Goal: Task Accomplishment & Management: Manage account settings

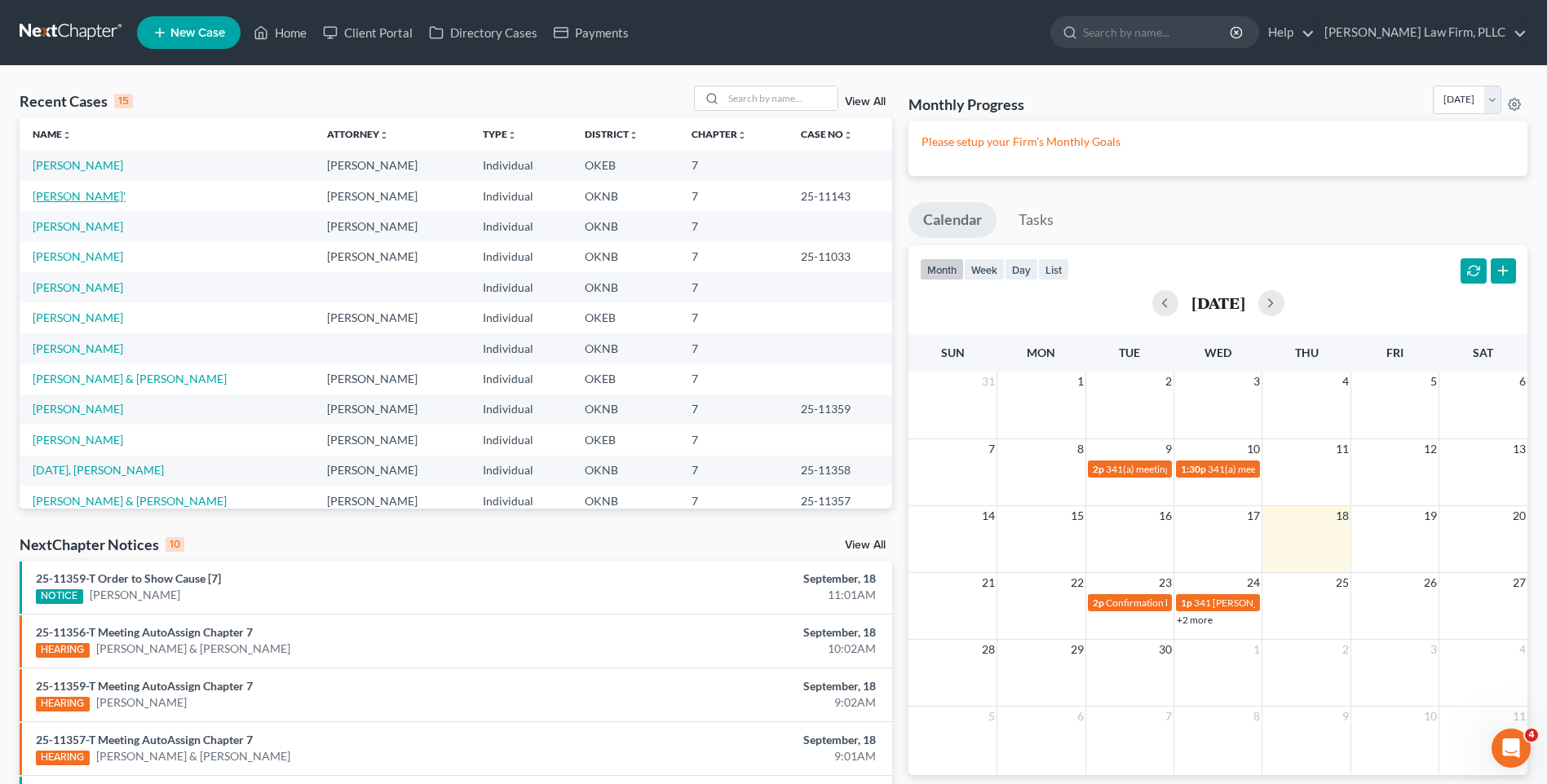
click at [80, 197] on link "[PERSON_NAME]'" at bounding box center [79, 196] width 93 height 14
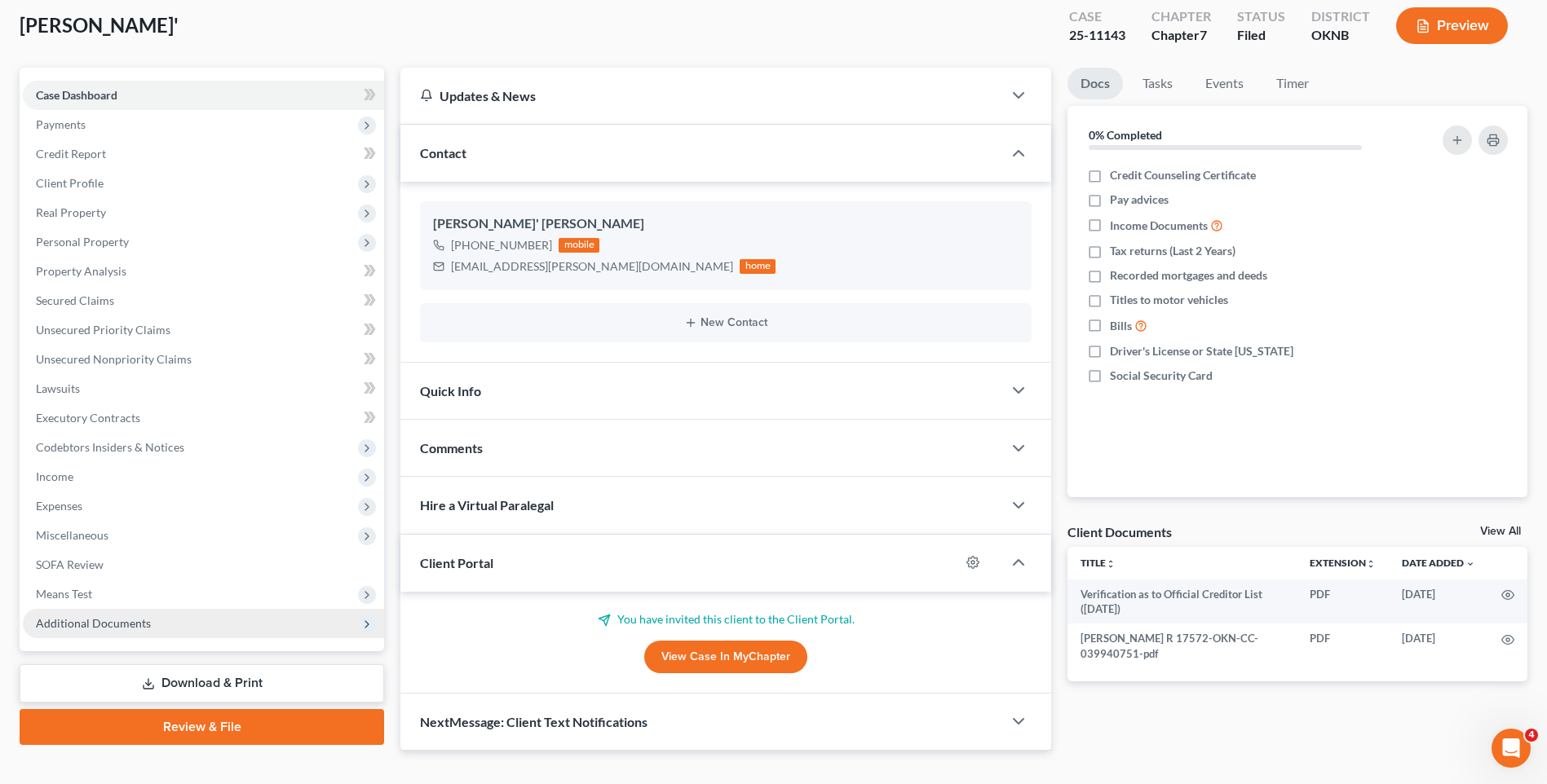
scroll to position [118, 0]
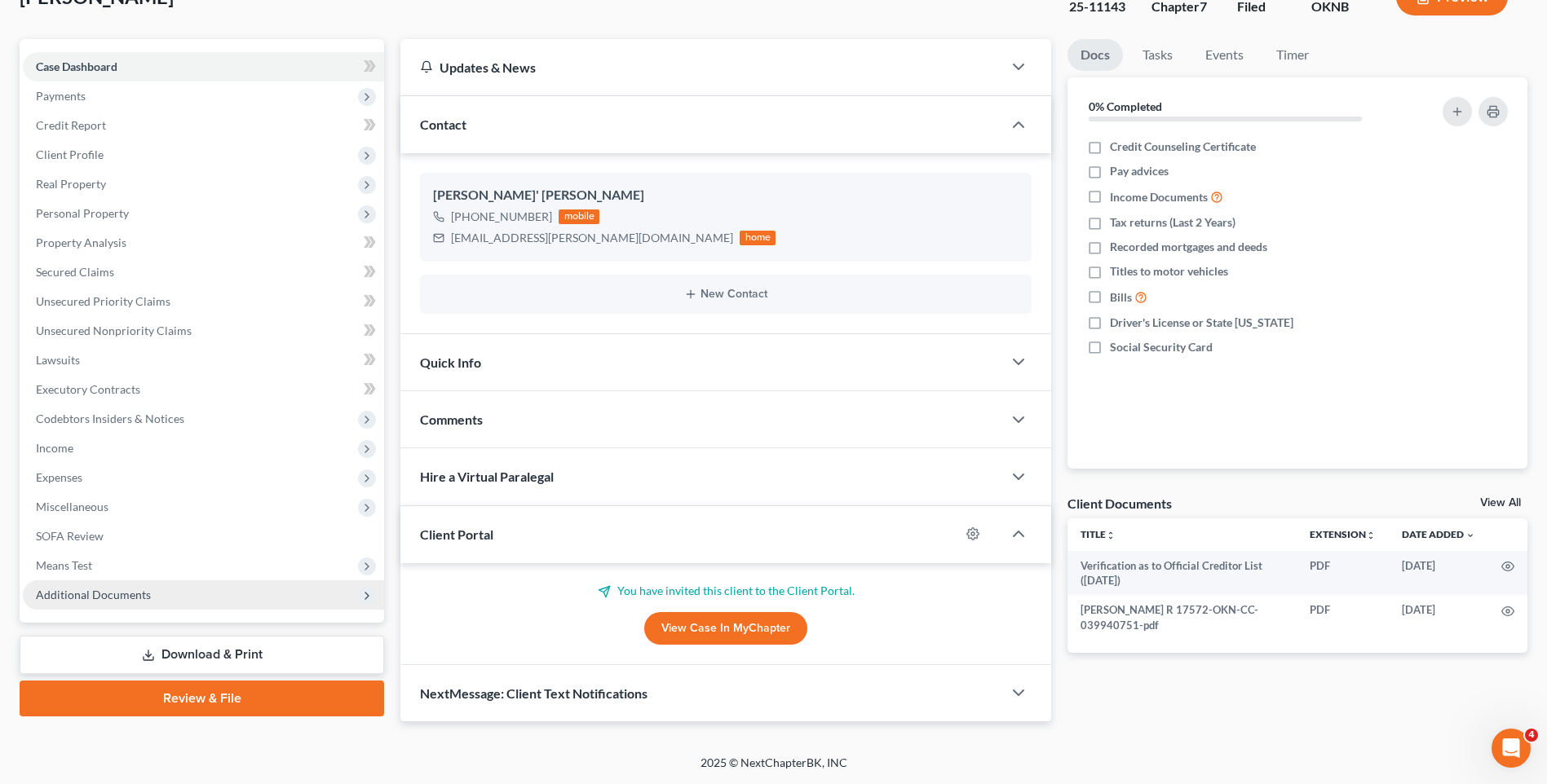
click at [175, 601] on span "Additional Documents" at bounding box center [204, 595] width 361 height 29
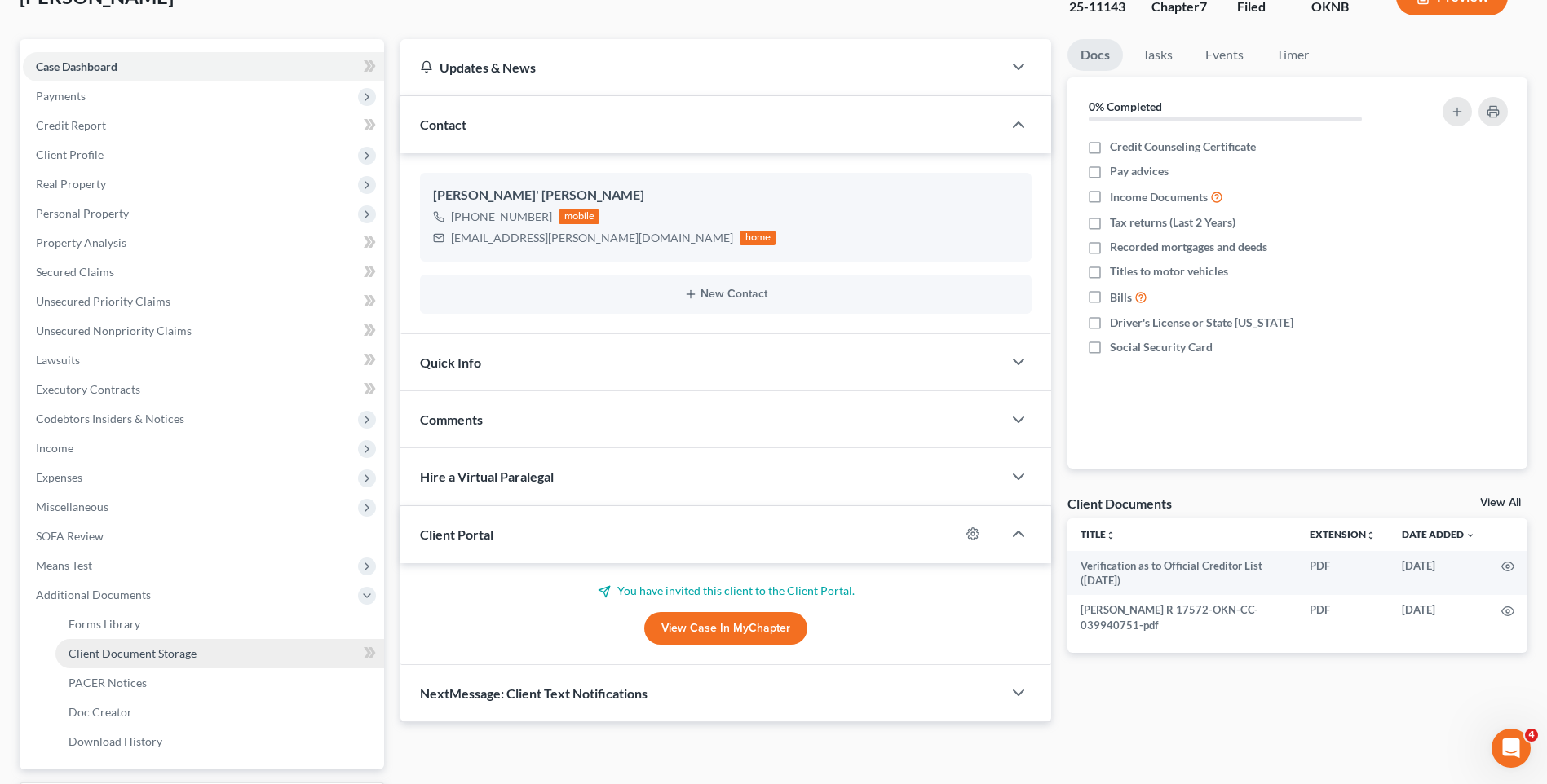
click at [183, 663] on link "Client Document Storage" at bounding box center [219, 654] width 328 height 29
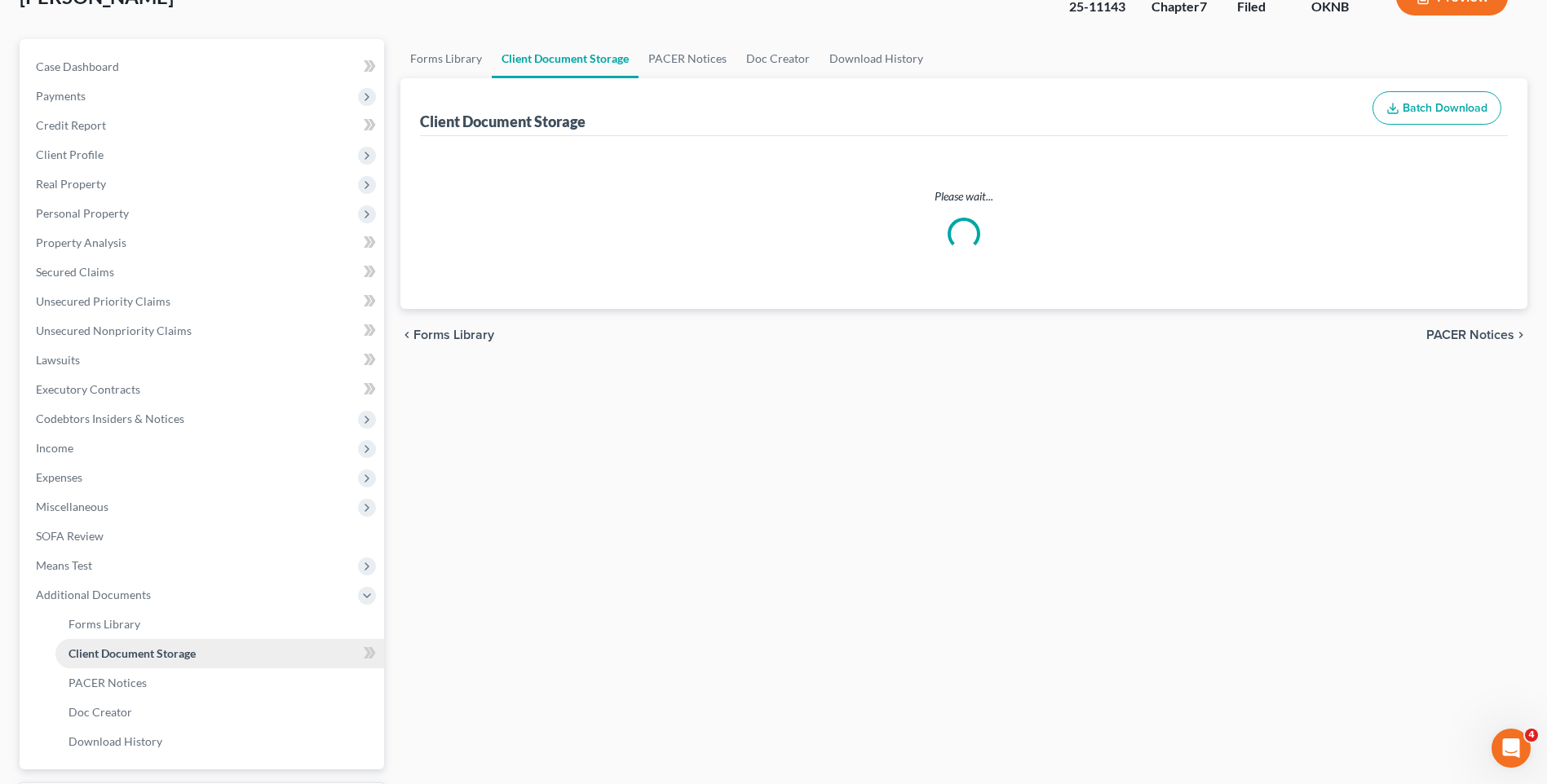
scroll to position [91, 0]
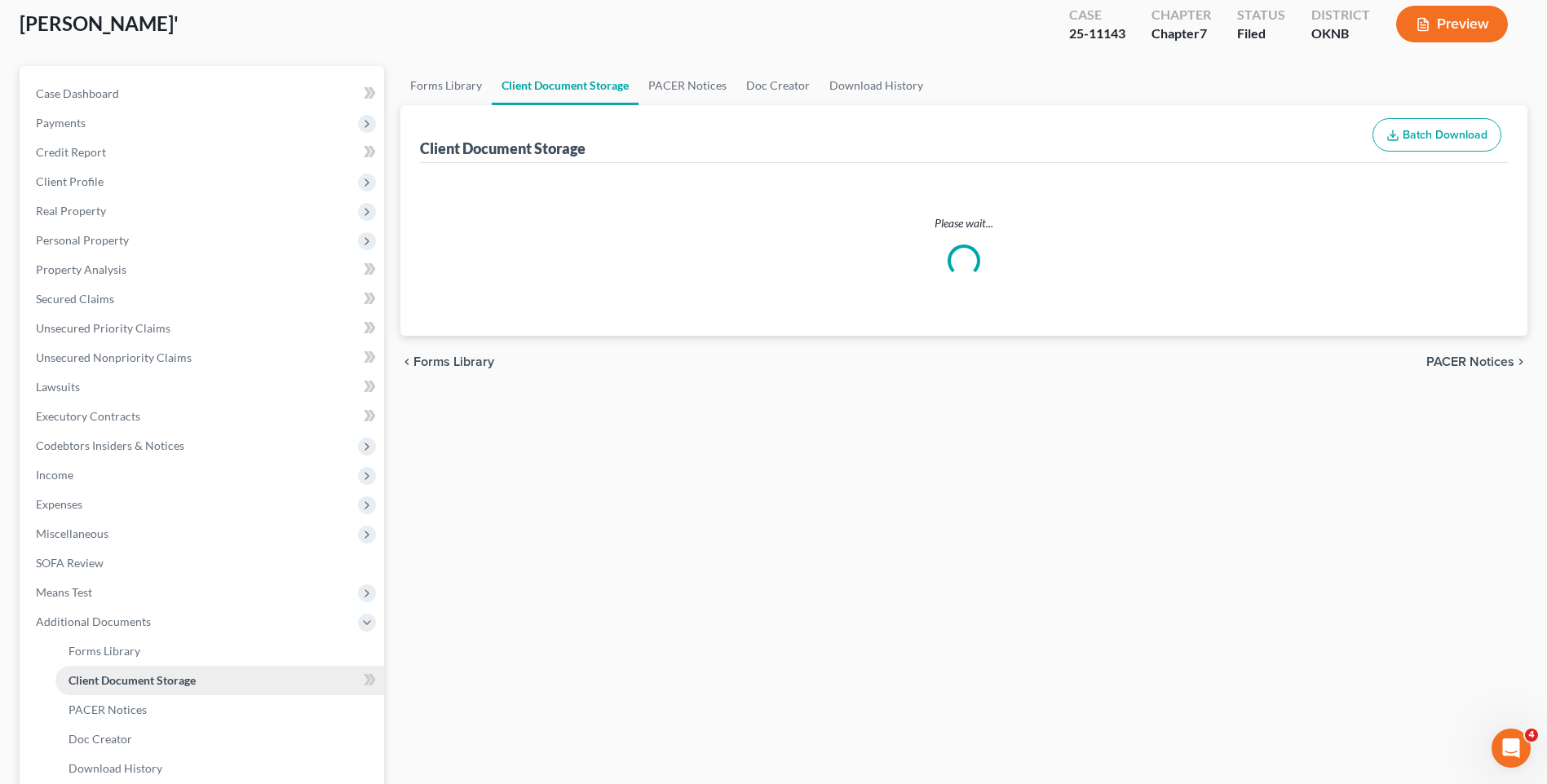
select select "4"
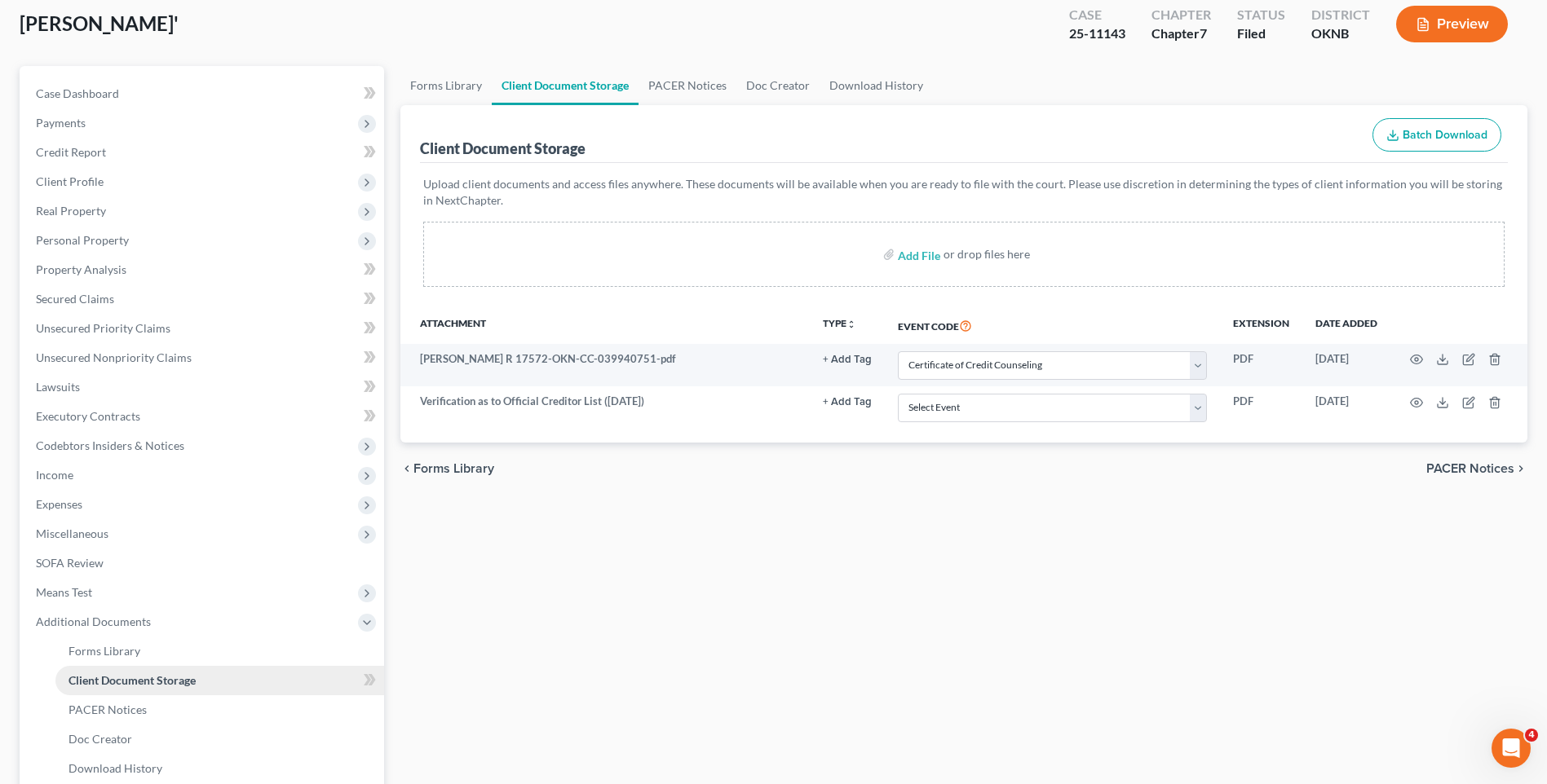
scroll to position [0, 0]
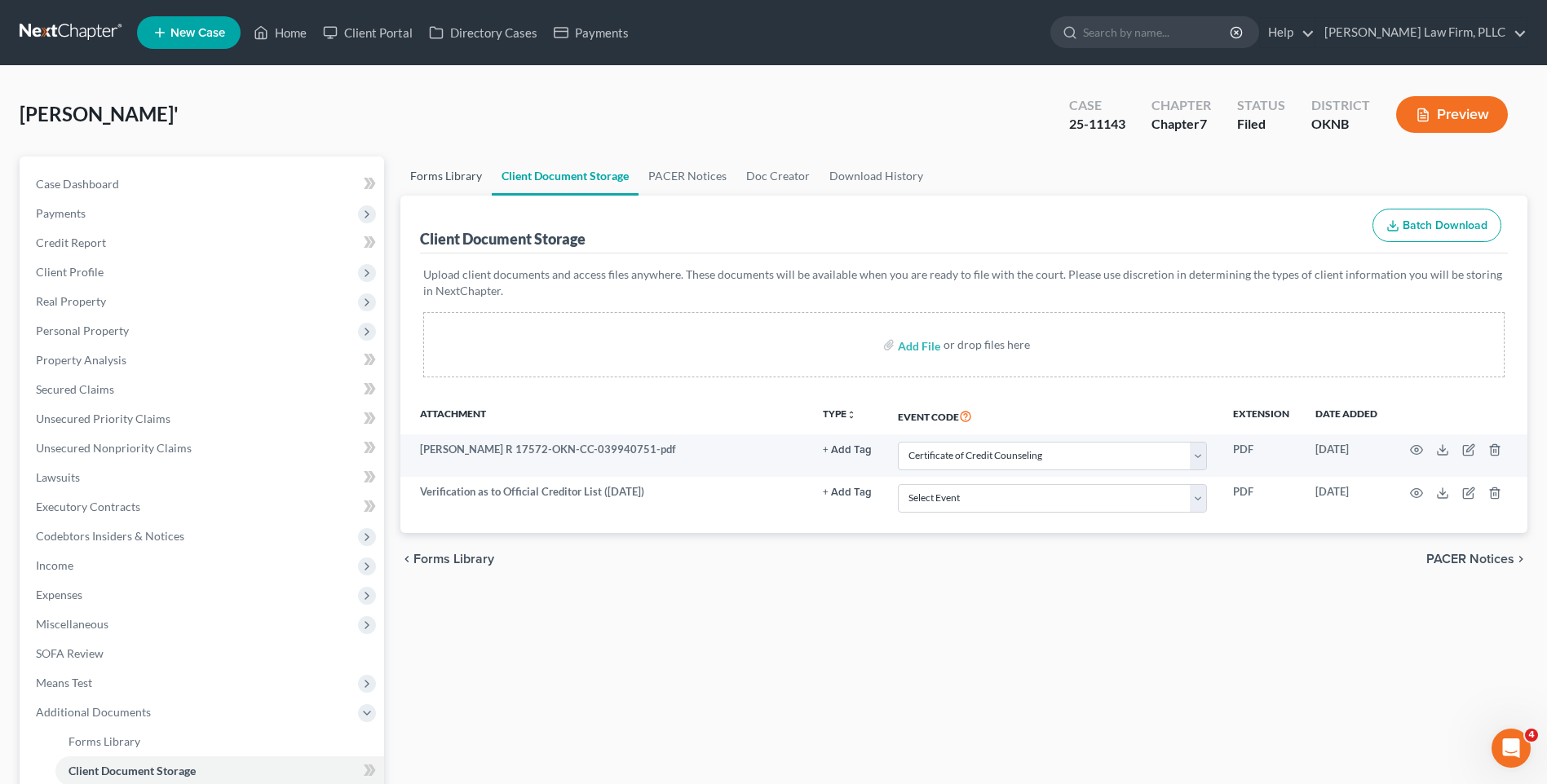
click at [422, 174] on link "Forms Library" at bounding box center [446, 176] width 92 height 40
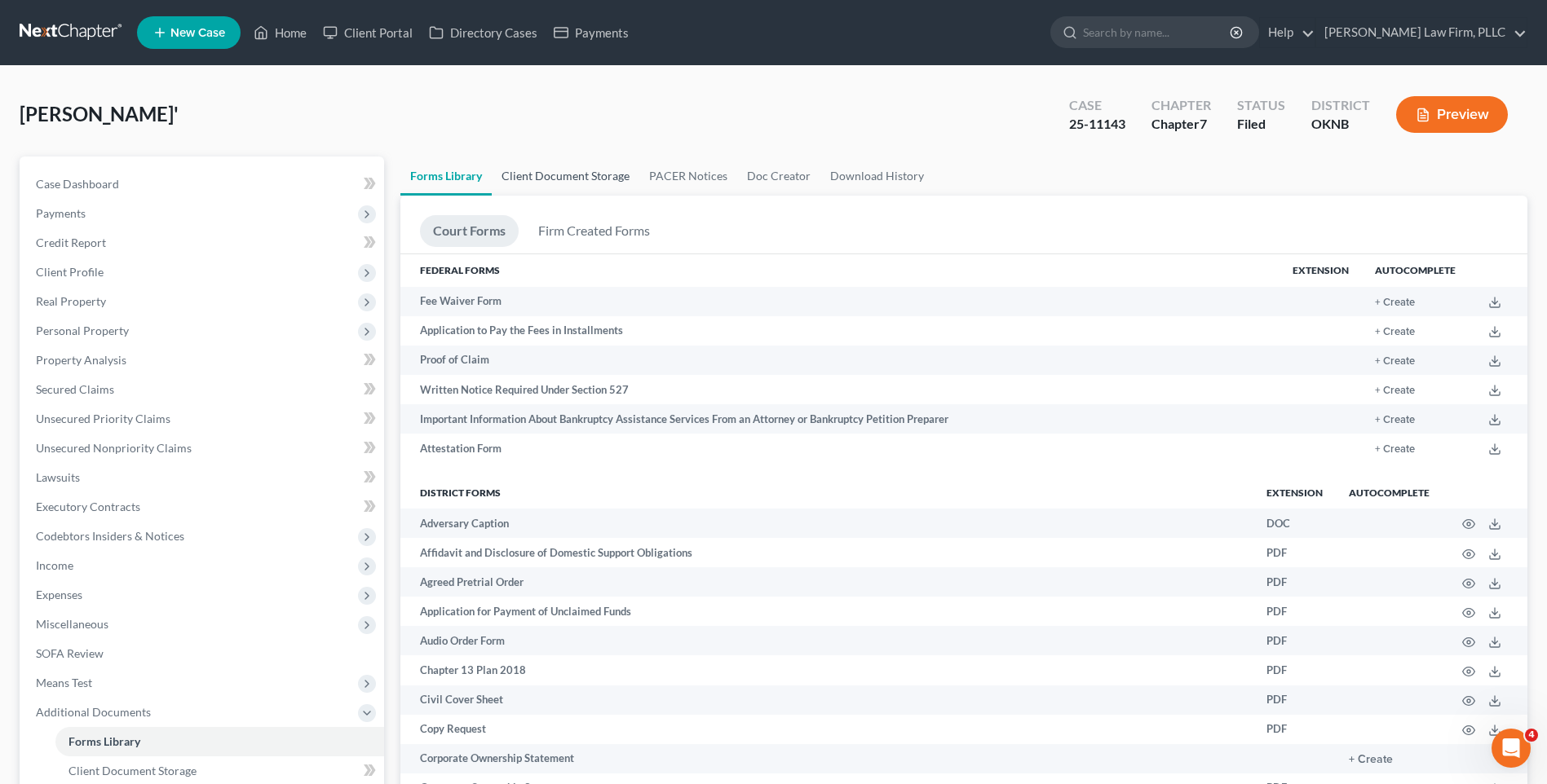
click at [529, 176] on link "Client Document Storage" at bounding box center [565, 176] width 148 height 40
select select "4"
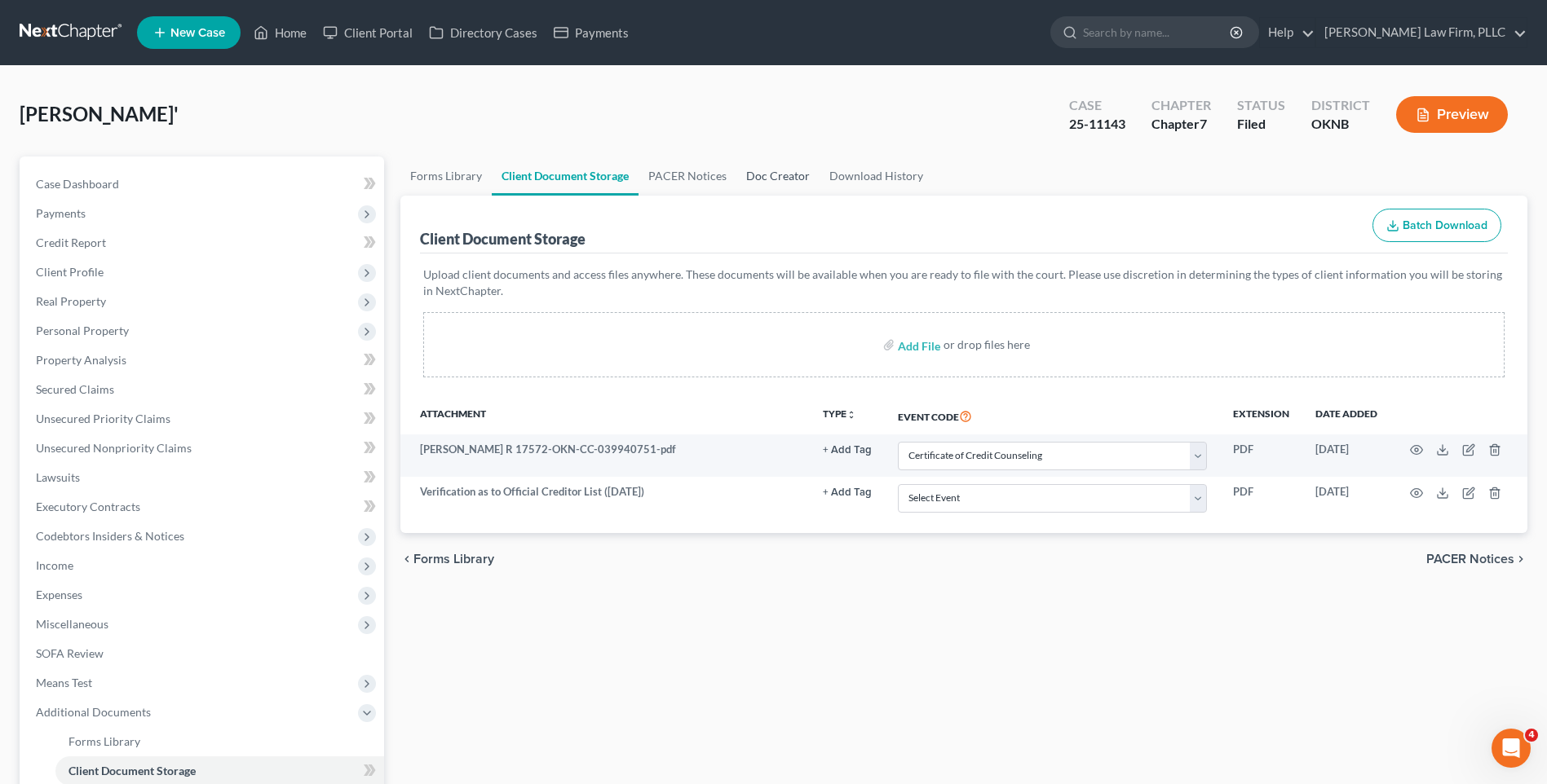
click at [777, 171] on link "Doc Creator" at bounding box center [778, 176] width 83 height 40
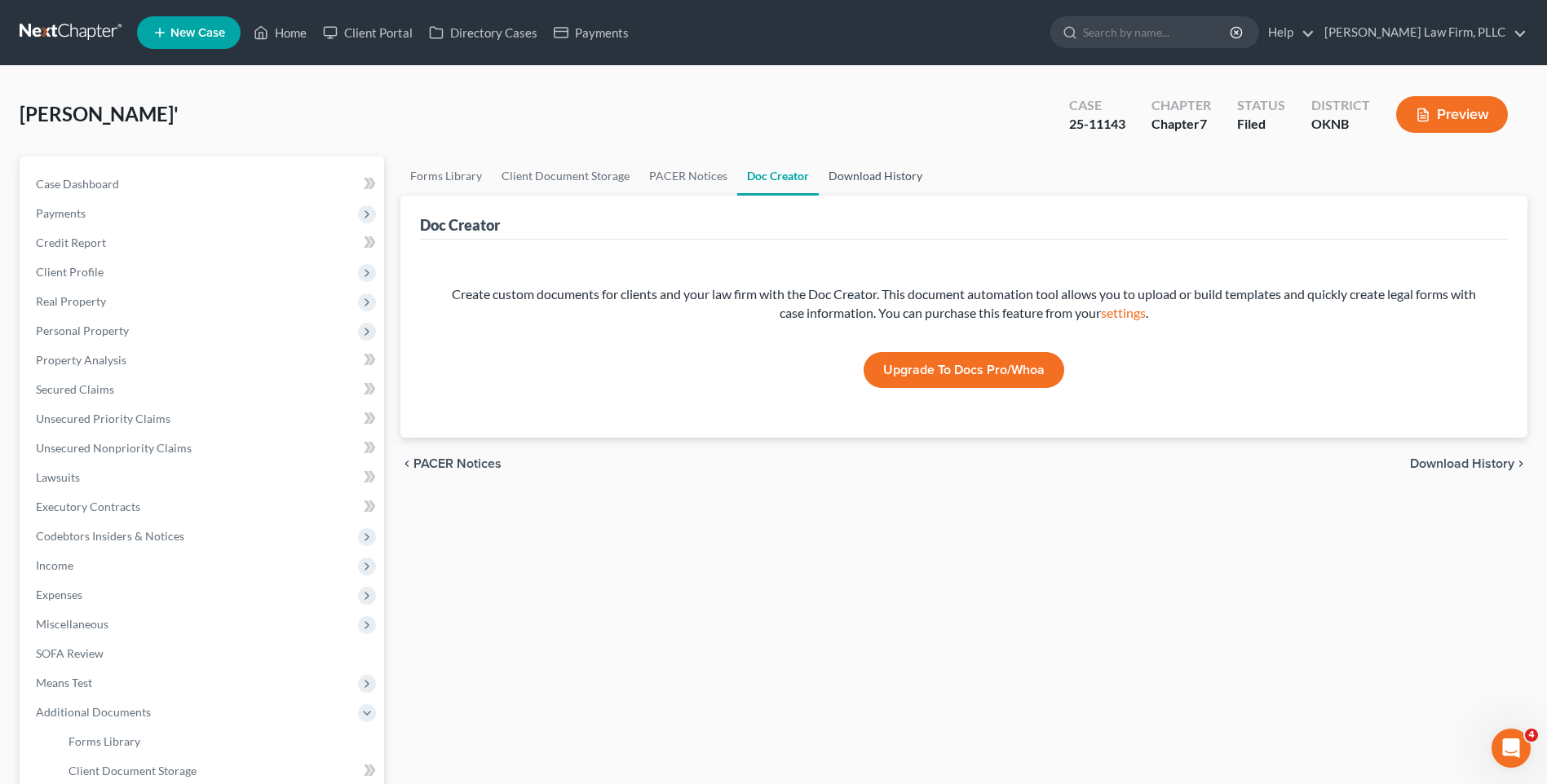
click at [845, 168] on link "Download History" at bounding box center [875, 176] width 113 height 40
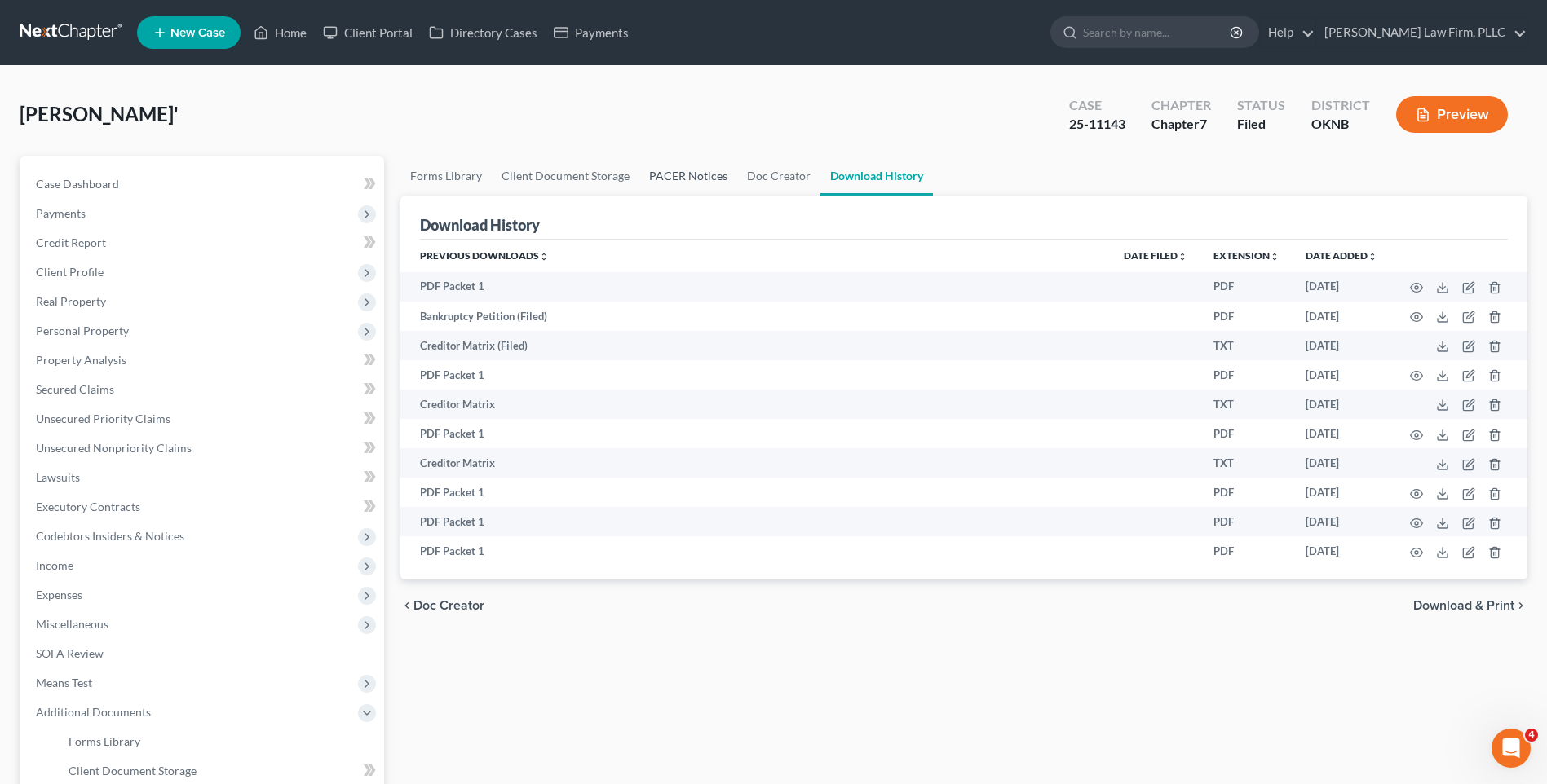
click at [706, 174] on link "PACER Notices" at bounding box center [688, 176] width 98 height 40
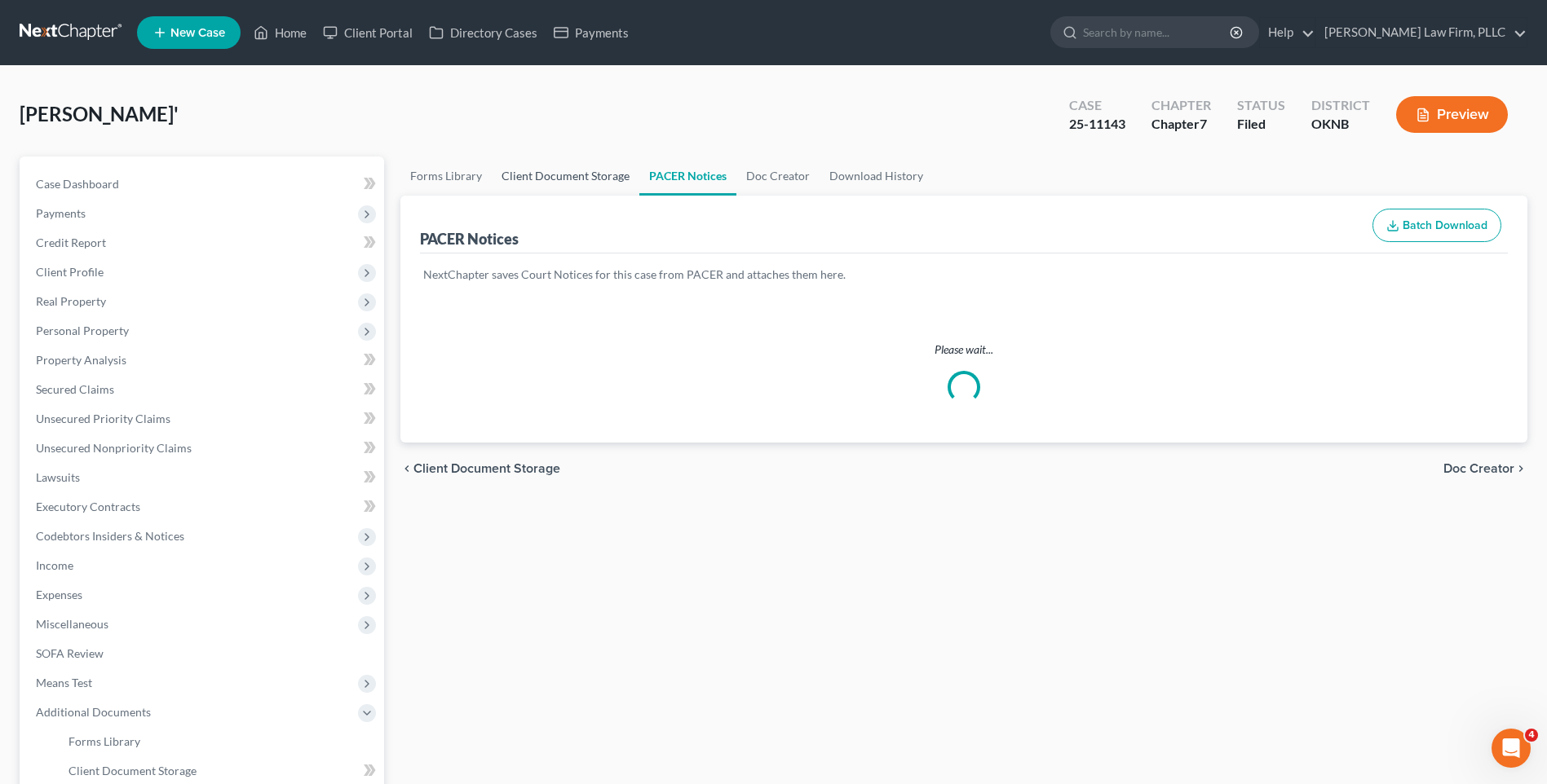
click at [589, 171] on link "Client Document Storage" at bounding box center [565, 176] width 148 height 40
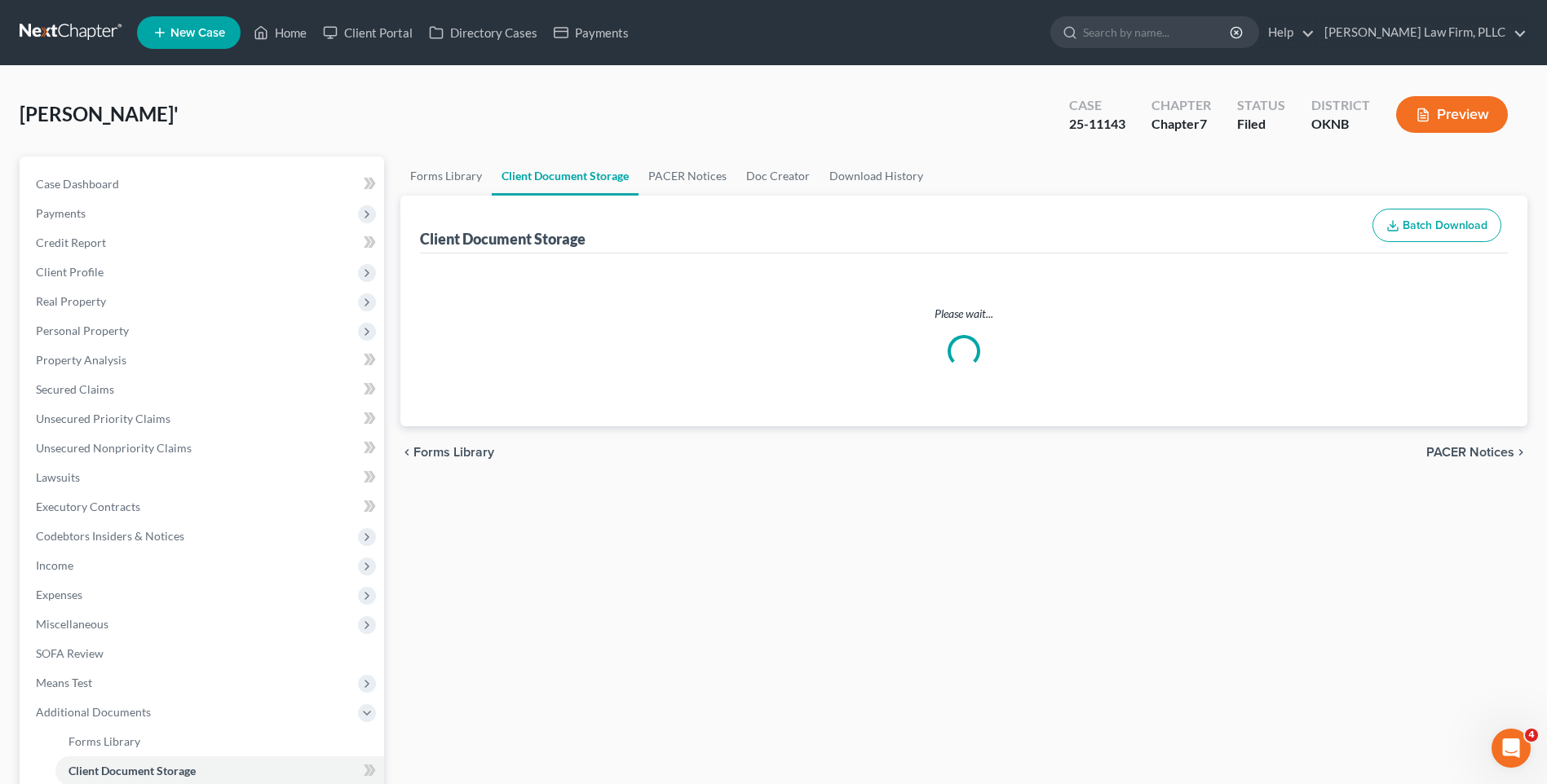
select select "4"
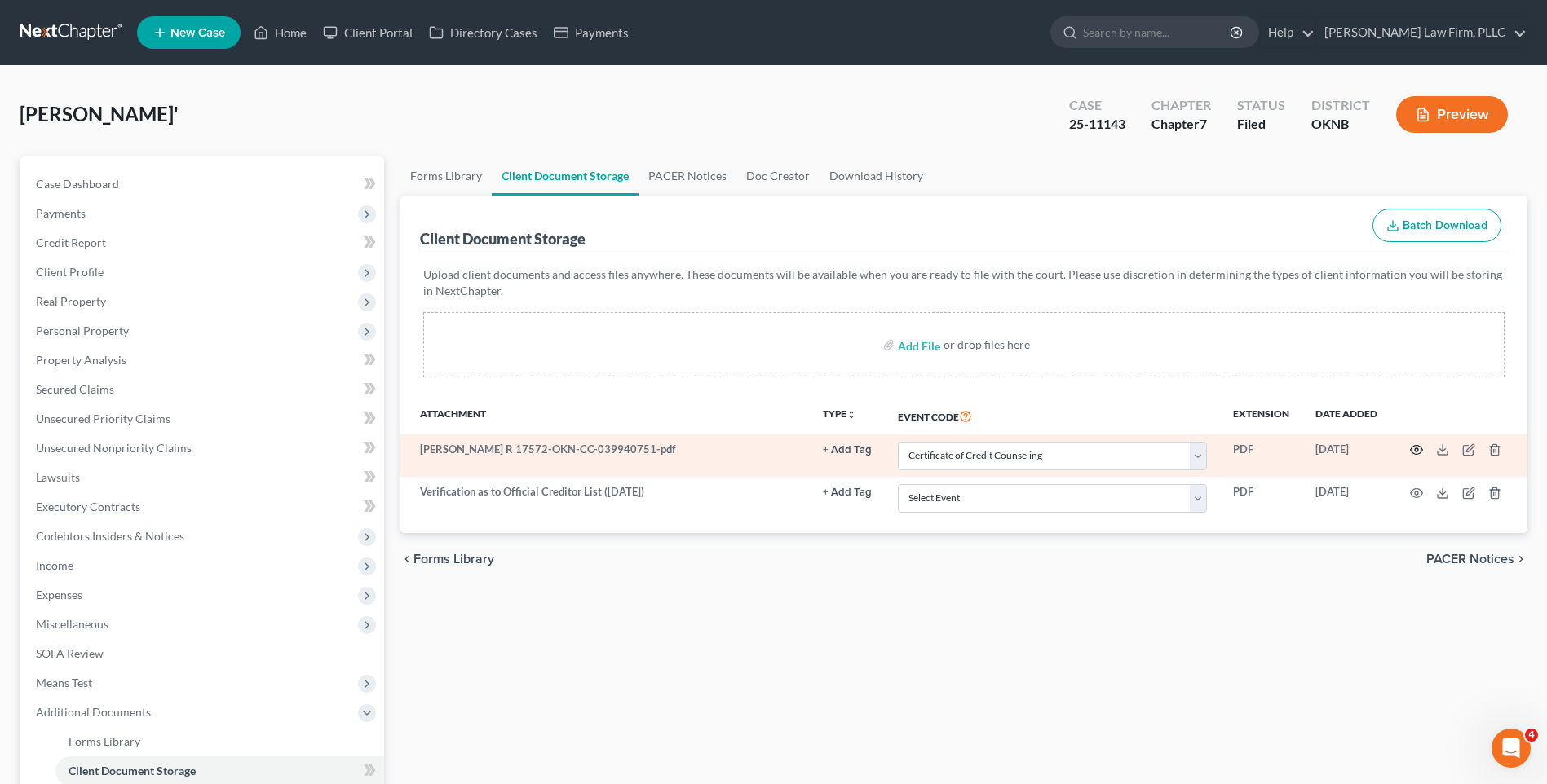
click at [1420, 452] on icon "button" at bounding box center [1417, 450] width 14 height 14
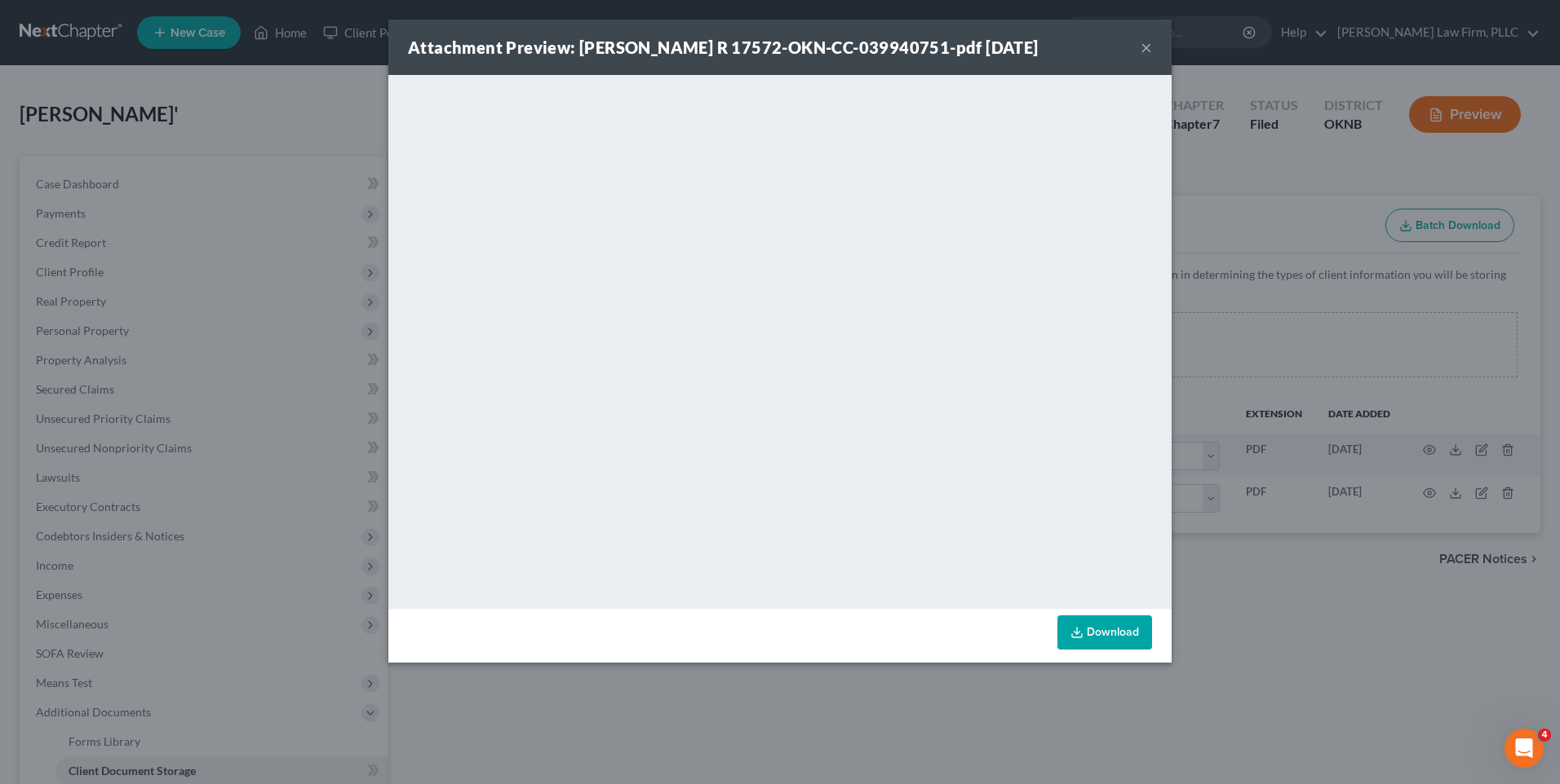
click at [1150, 53] on button "×" at bounding box center [1147, 47] width 12 height 19
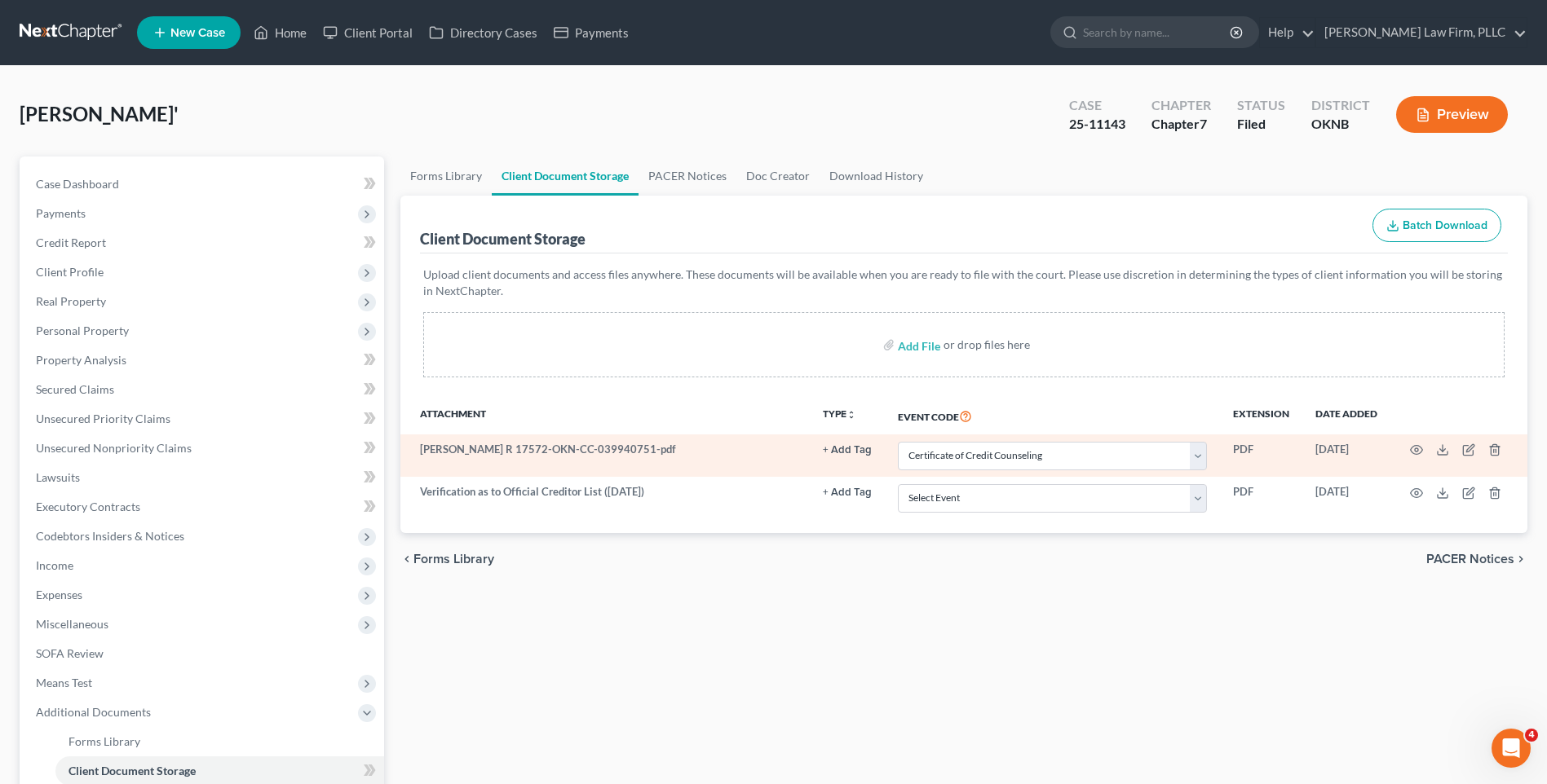
click at [868, 449] on button "+ Add Tag" at bounding box center [847, 450] width 49 height 11
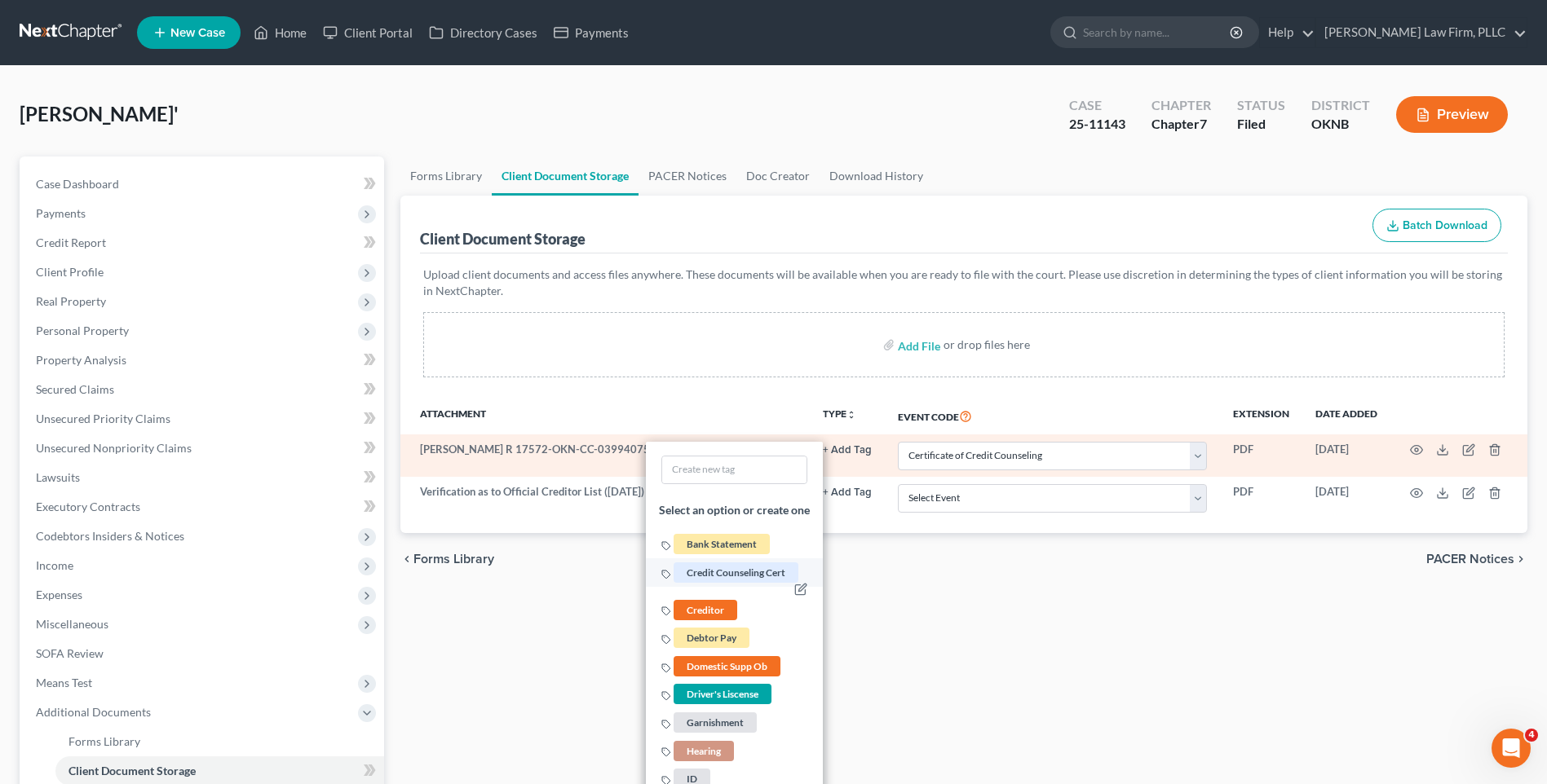
click at [763, 573] on span "Credit Counseling Cert" at bounding box center [736, 573] width 125 height 20
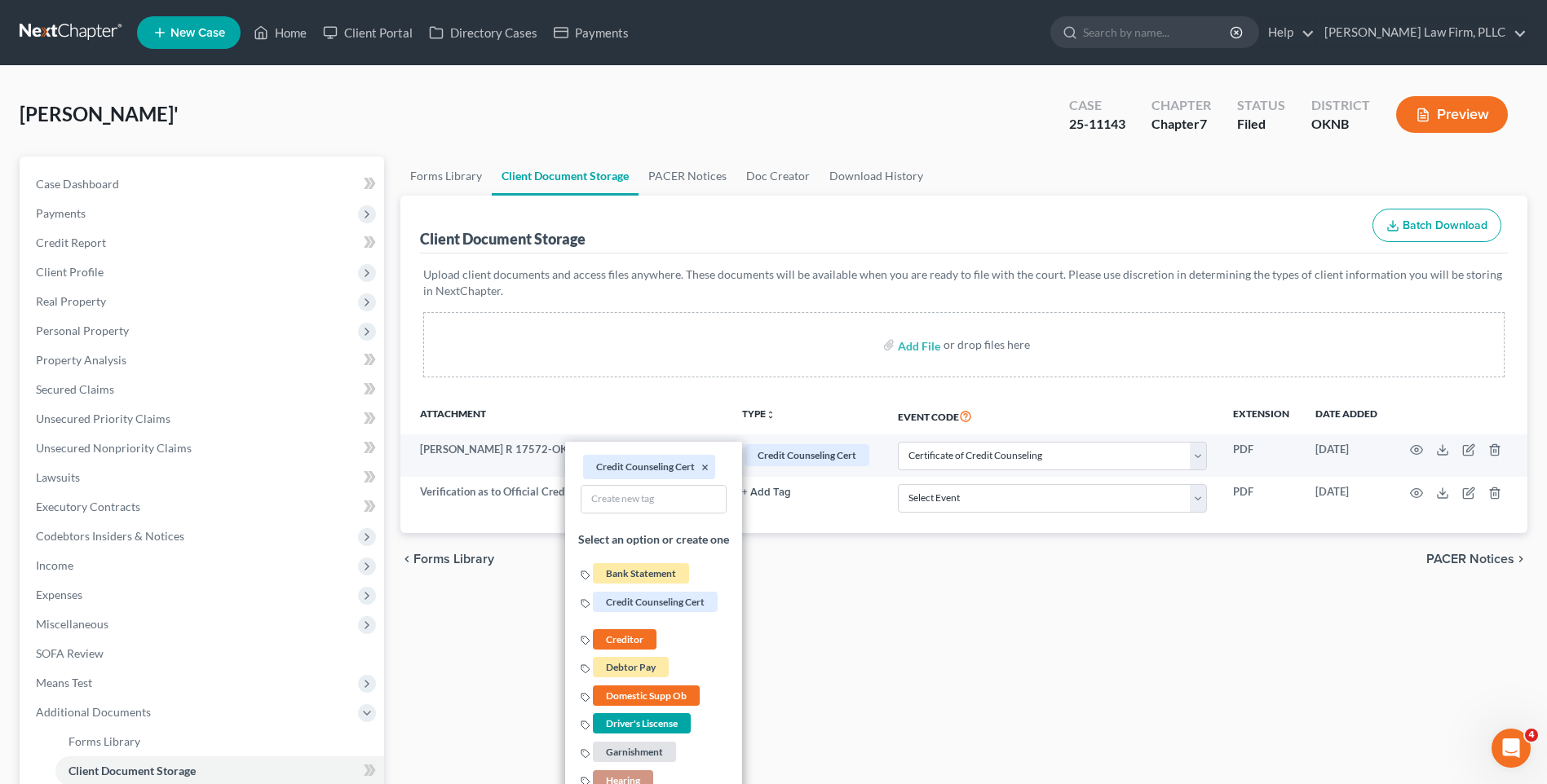
click at [831, 576] on div "chevron_left Forms Library PACER Notices chevron_right" at bounding box center [964, 559] width 1127 height 52
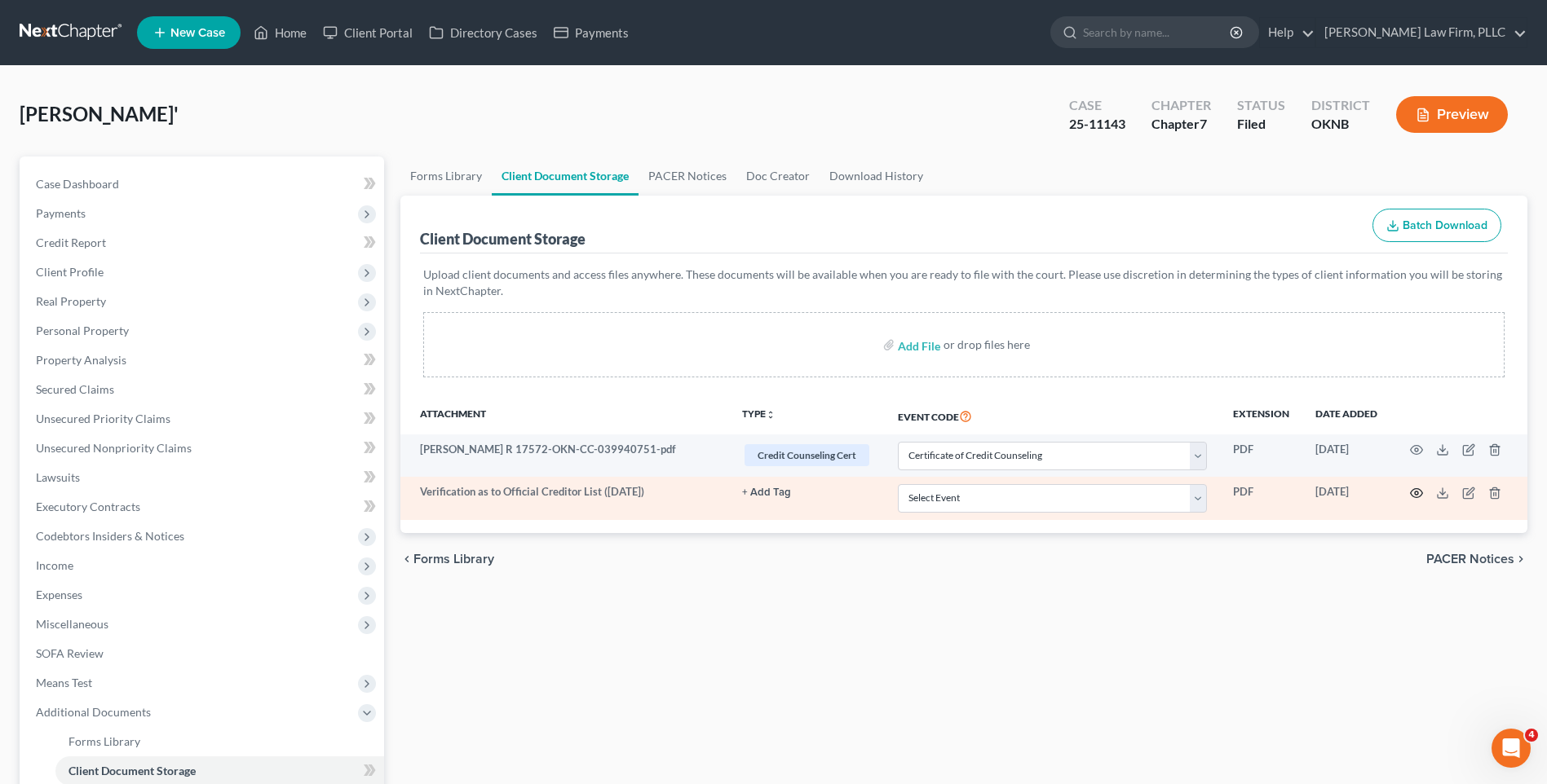
click at [1410, 493] on icon "button" at bounding box center [1417, 493] width 14 height 14
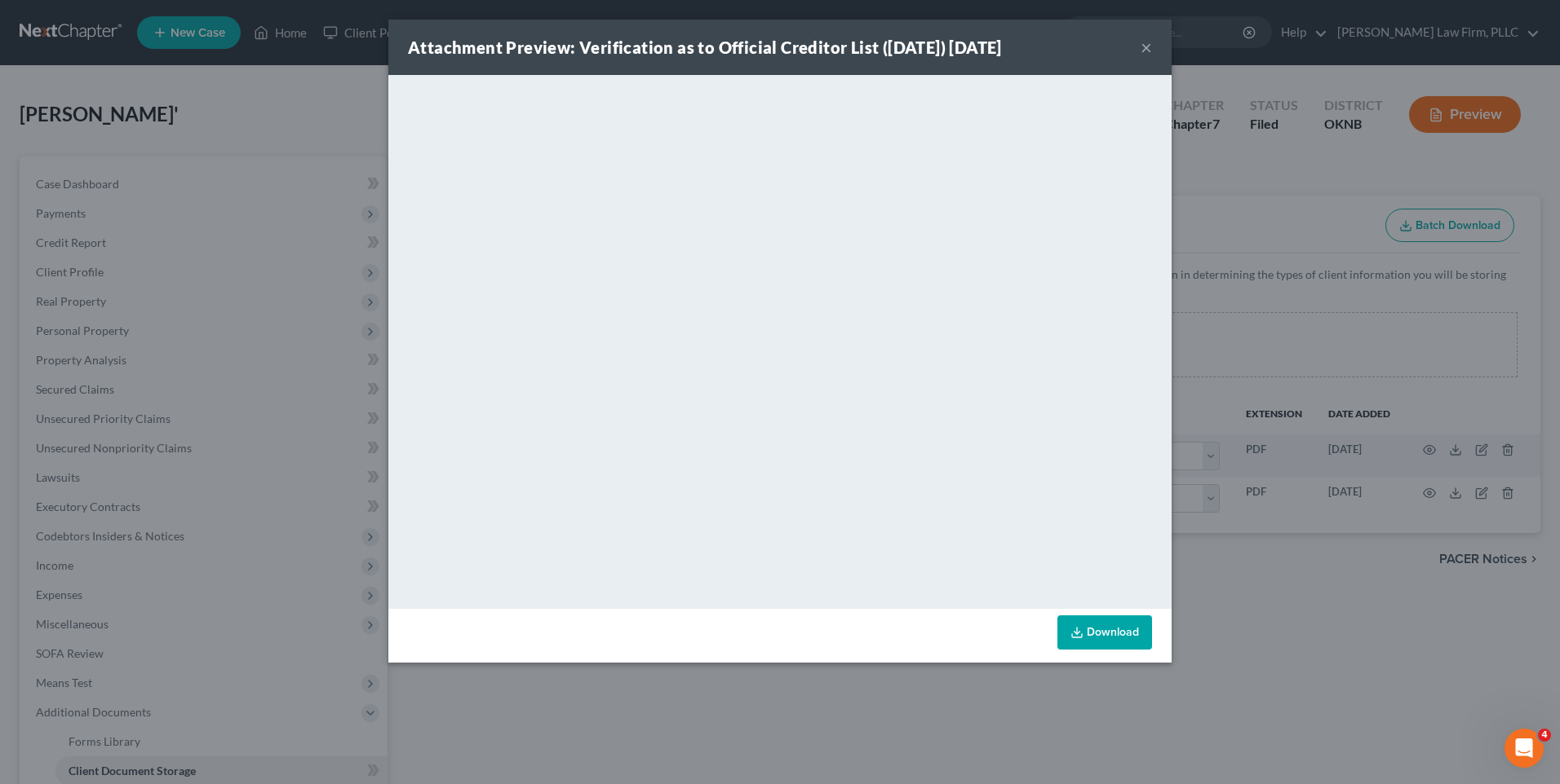
click at [1285, 306] on div "Attachment Preview: Verification as to Official Creditor List ([DATE]) [DATE] ×…" at bounding box center [780, 392] width 1560 height 784
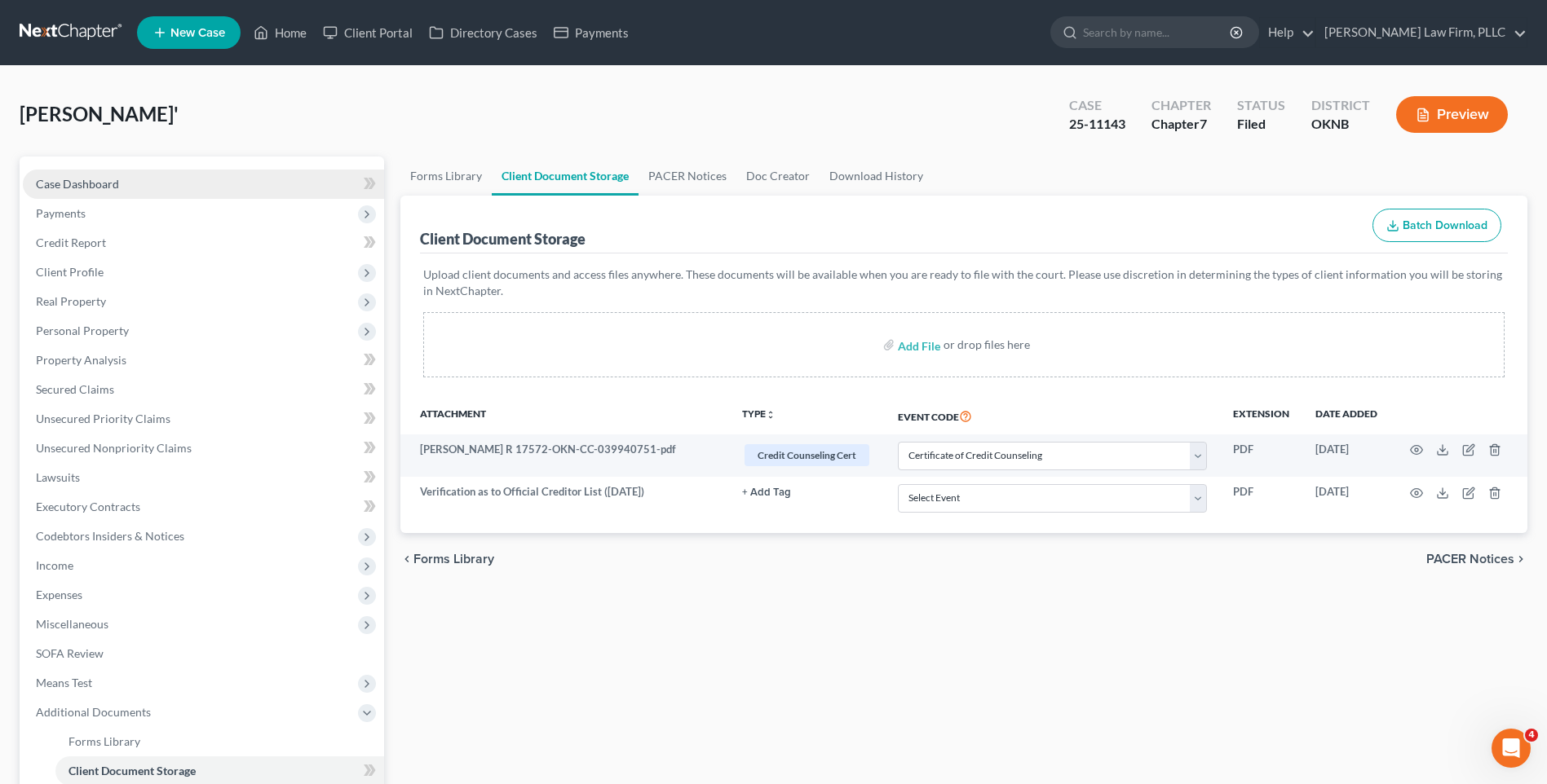
click at [208, 187] on link "Case Dashboard" at bounding box center [204, 184] width 361 height 29
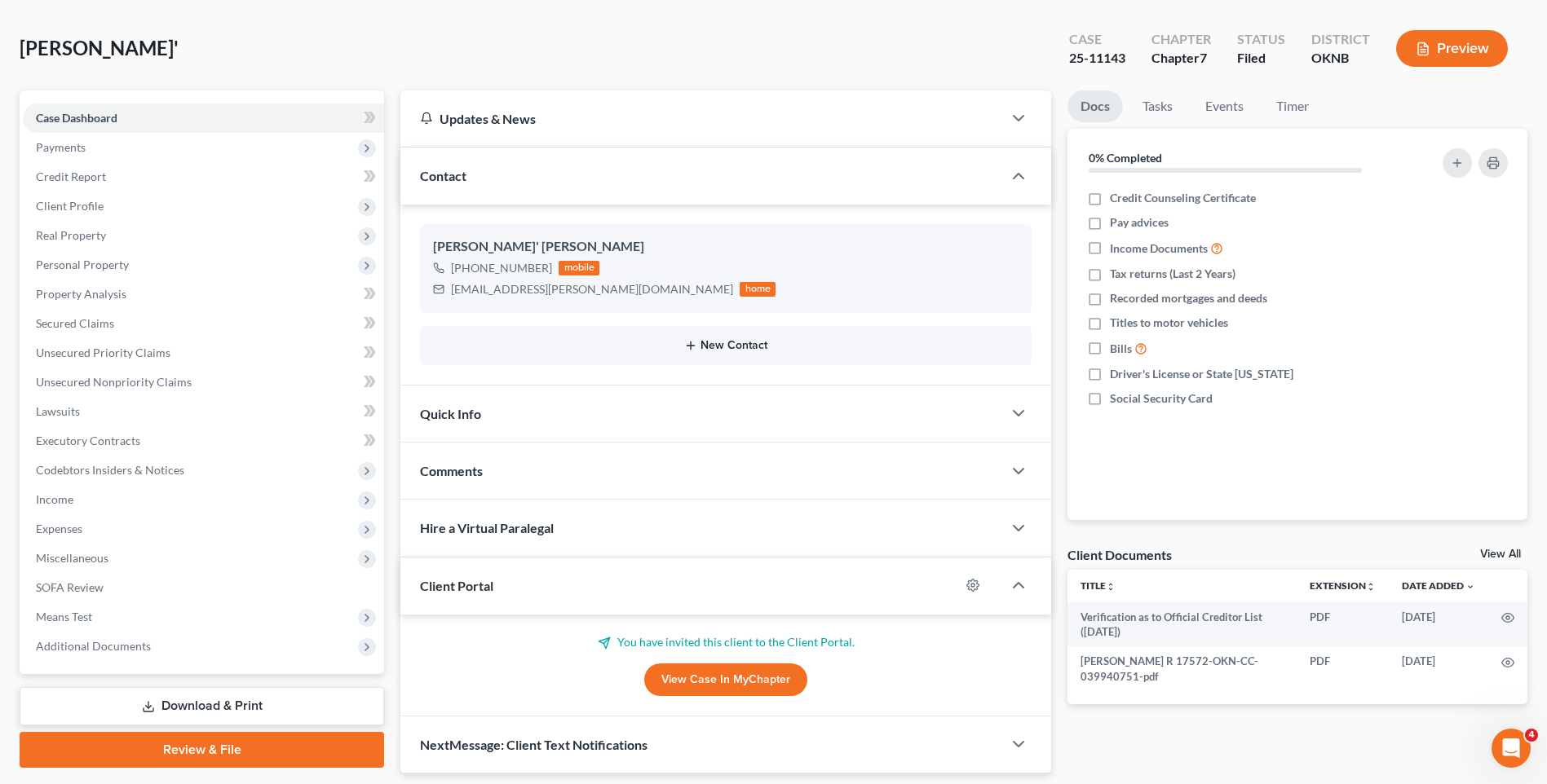
scroll to position [118, 0]
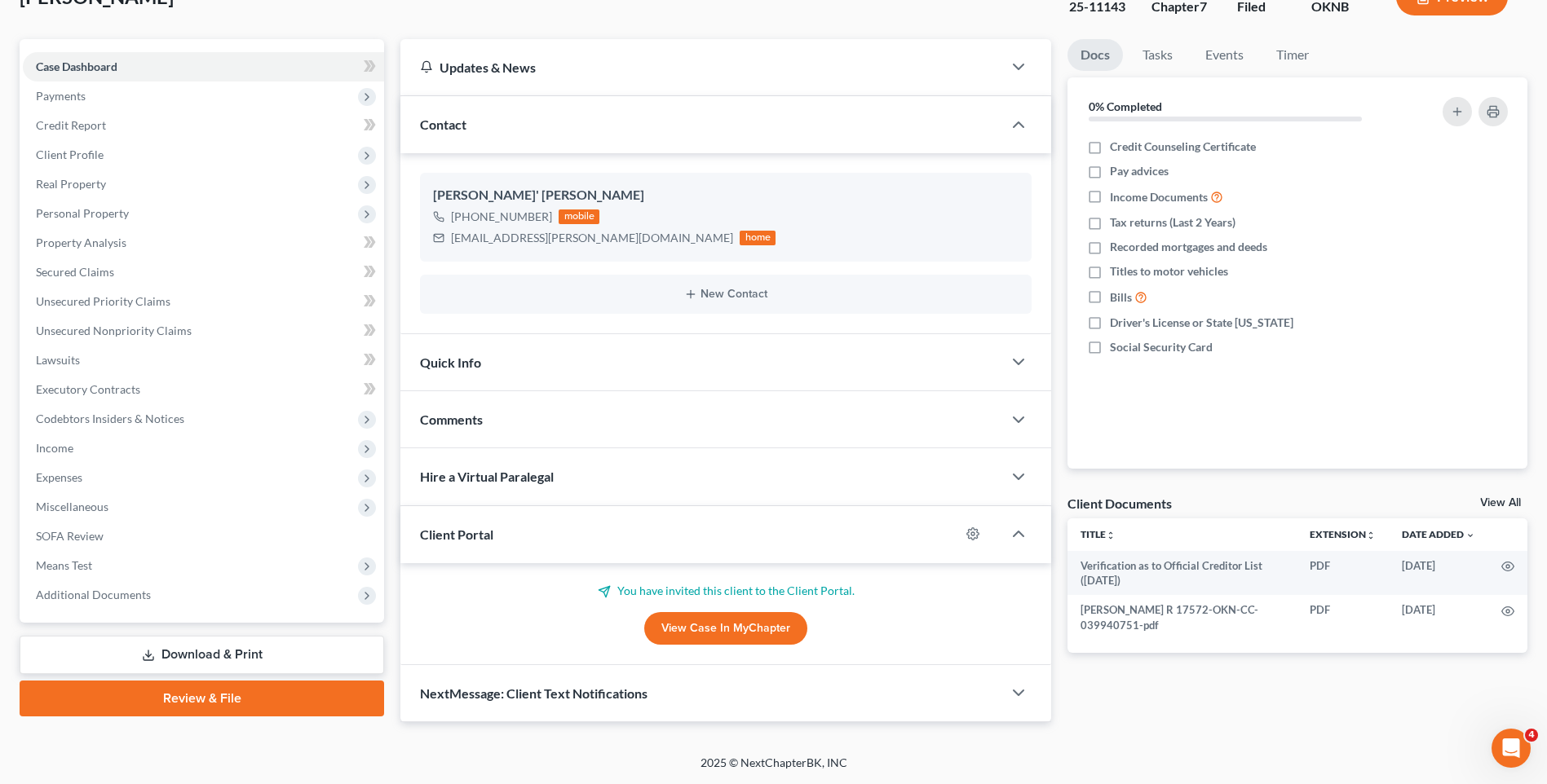
click at [732, 623] on link "View Case in MyChapter" at bounding box center [725, 629] width 163 height 33
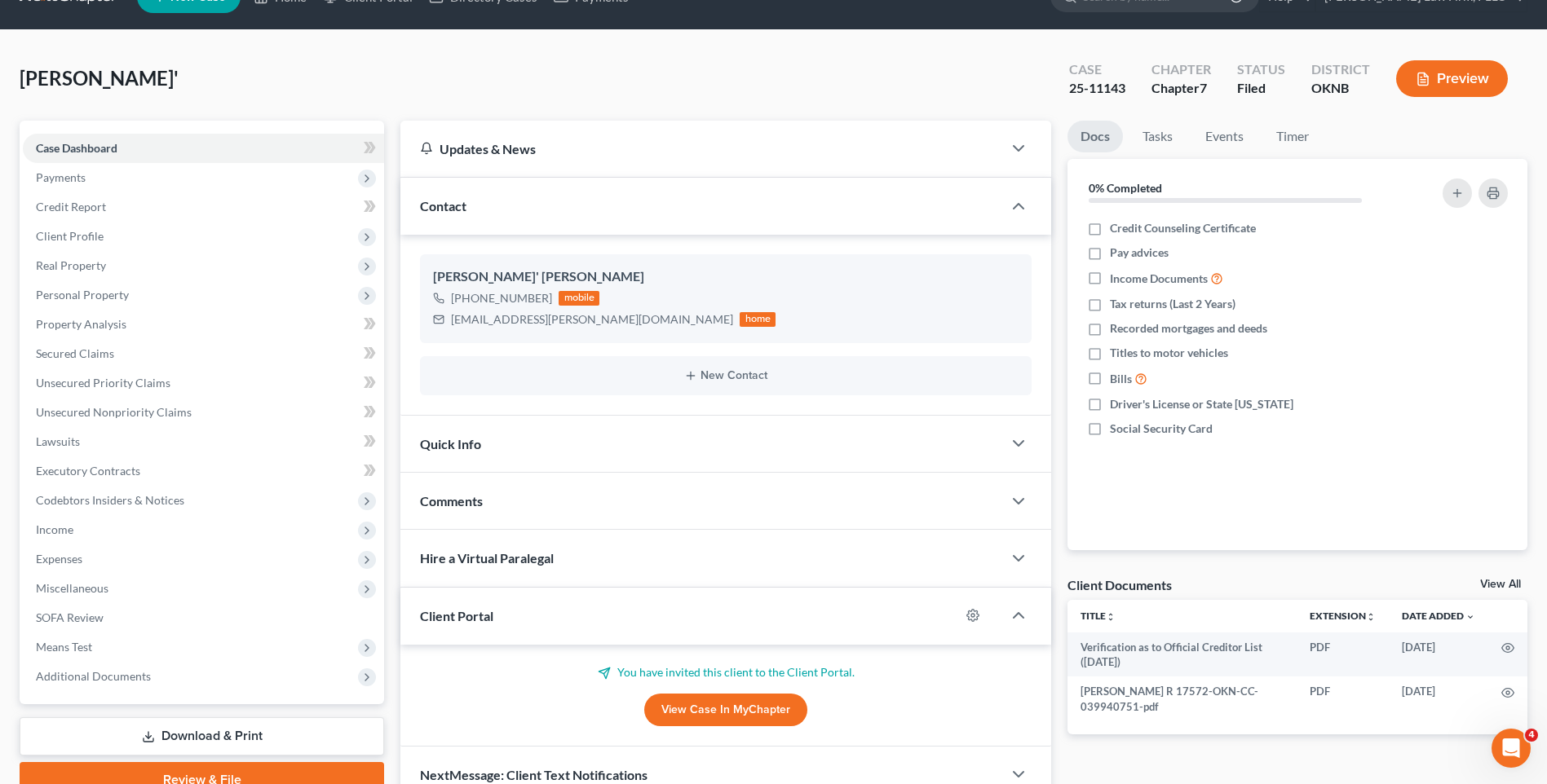
click at [1065, 561] on div "Docs Tasks Events Timer 0% Completed Nothing here yet! Credit Counseling Certif…" at bounding box center [1297, 462] width 476 height 684
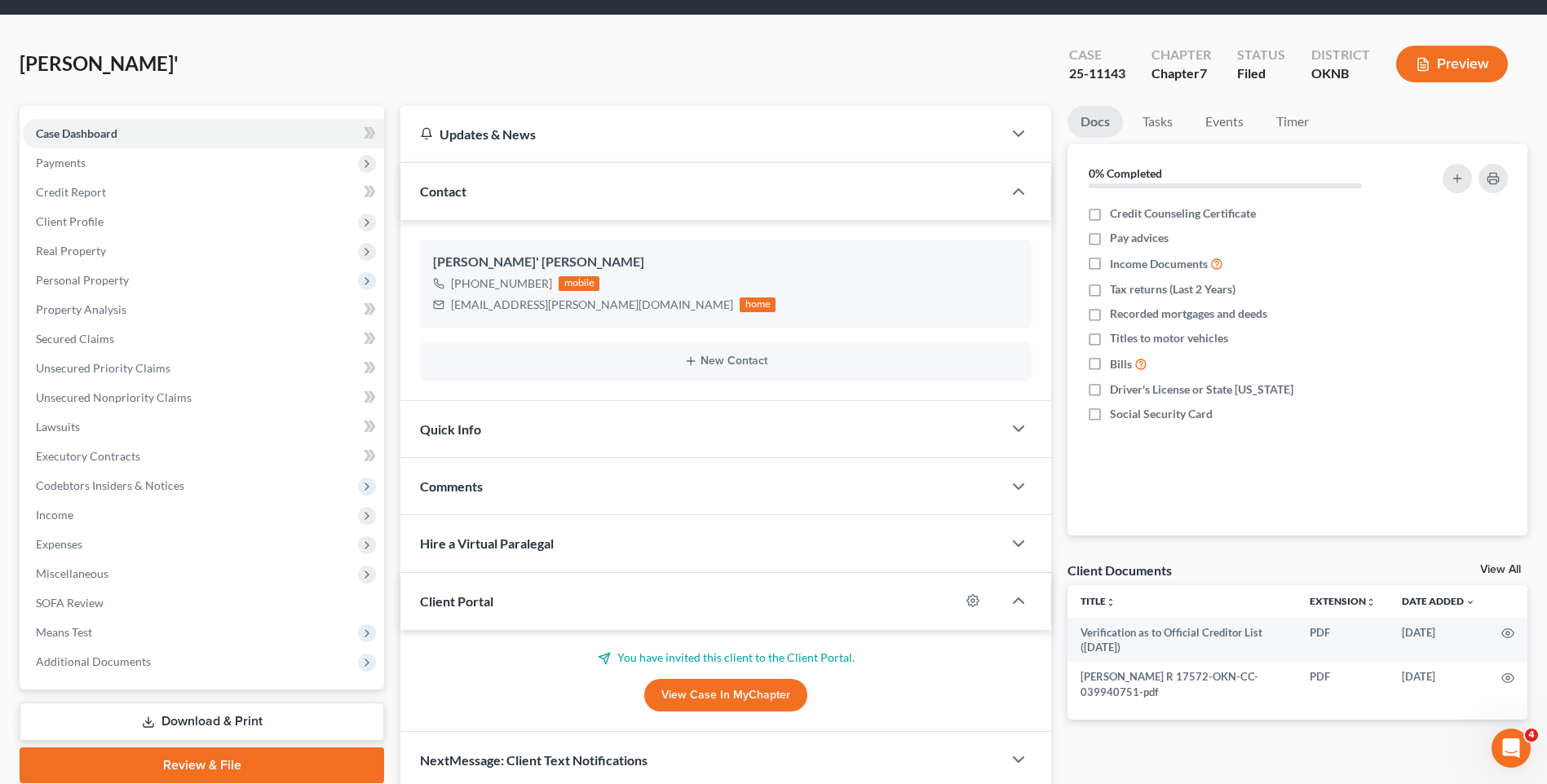
scroll to position [0, 0]
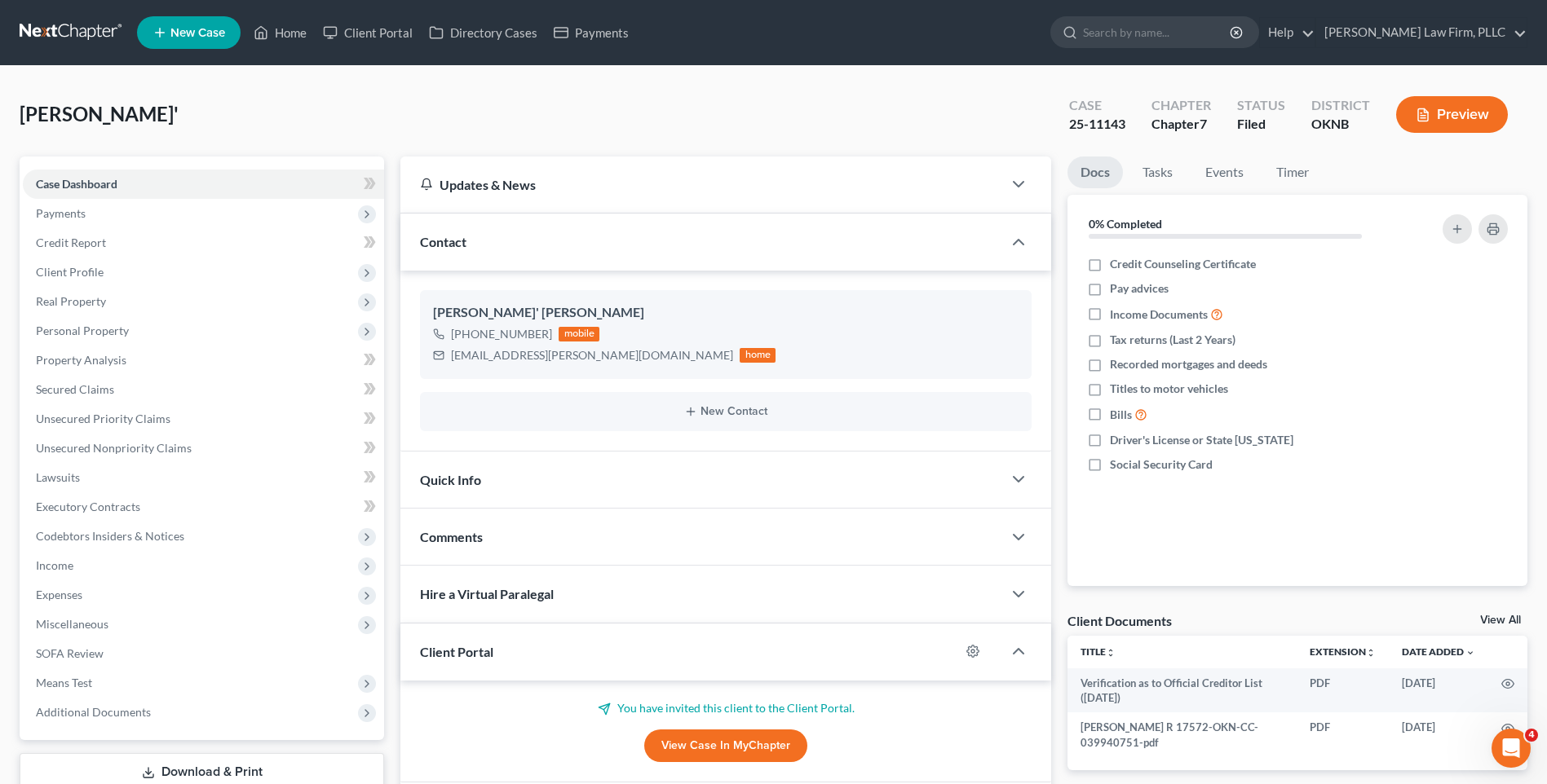
click at [845, 121] on div "[PERSON_NAME]' Upgraded Case 25-11143 Chapter Chapter 7 Status Filed District O…" at bounding box center [774, 121] width 1508 height 70
